Goal: Information Seeking & Learning: Learn about a topic

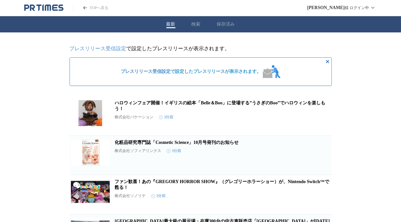
click at [198, 29] on div "最新 検索 保存済み" at bounding box center [200, 24] width 401 height 16
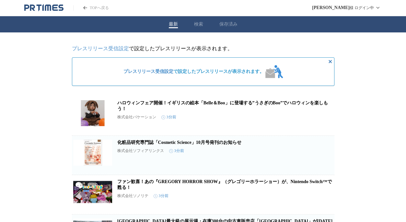
click at [196, 26] on button "検索" at bounding box center [198, 24] width 9 height 6
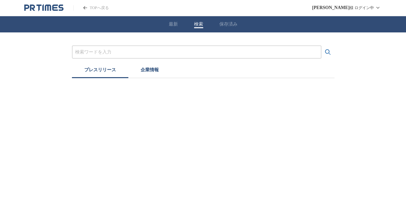
click at [154, 55] on input "プレスリリースおよび企業を検索する" at bounding box center [196, 52] width 243 height 7
click at [321, 46] on button "検索する" at bounding box center [327, 52] width 13 height 13
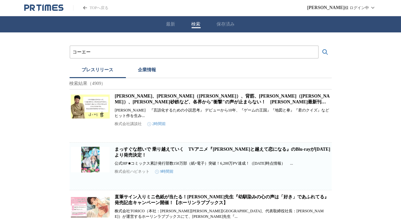
type input "コーエーテクモゲームス"
click at [319, 46] on button "検索する" at bounding box center [325, 52] width 13 height 13
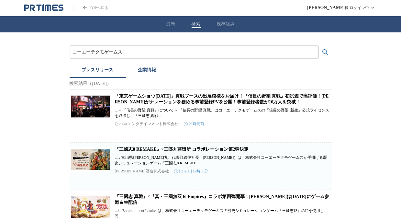
click at [218, 101] on link "「東京ゲームショウ[DATE]」真戦ブースの出展模様をお届け！『信長の野望 真戦』初試遊で高評価！[PERSON_NAME]がナレーションを務める事前登録PV…" at bounding box center [222, 99] width 214 height 11
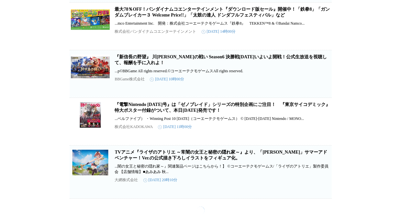
scroll to position [12641, 0]
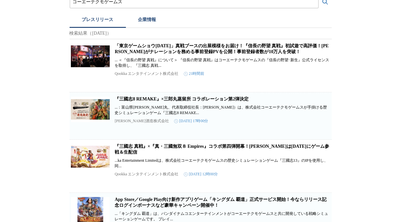
scroll to position [1302, 0]
